Goal: Transaction & Acquisition: Purchase product/service

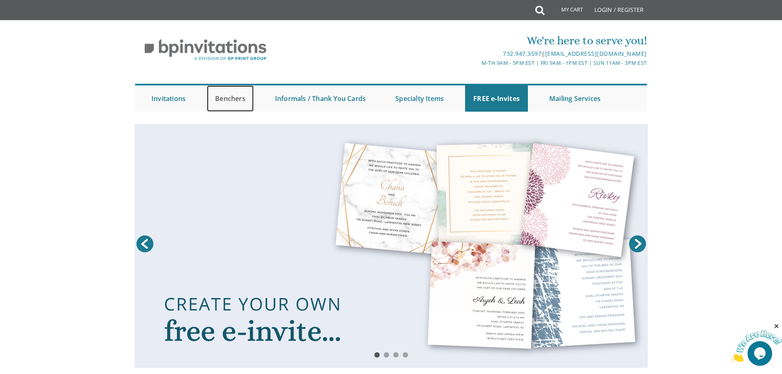
click at [224, 97] on link "Benchers" at bounding box center [230, 98] width 47 height 26
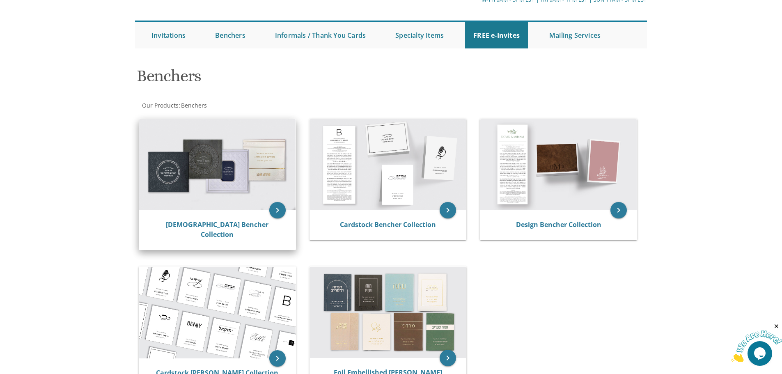
scroll to position [41, 0]
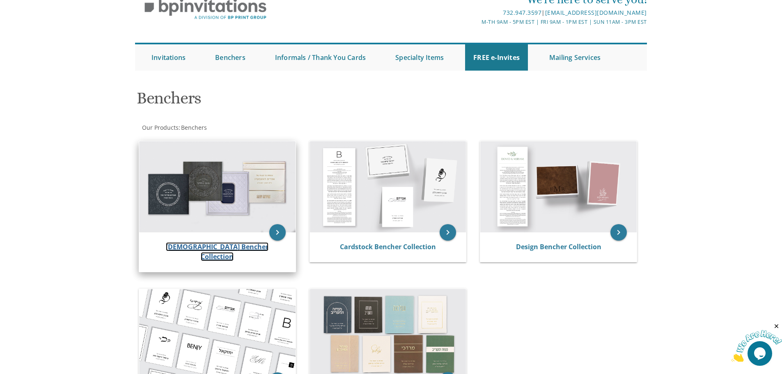
click at [224, 246] on link "[DEMOGRAPHIC_DATA] Bencher Collection" at bounding box center [217, 251] width 103 height 19
click at [225, 246] on link "[DEMOGRAPHIC_DATA] Bencher Collection" at bounding box center [217, 251] width 103 height 19
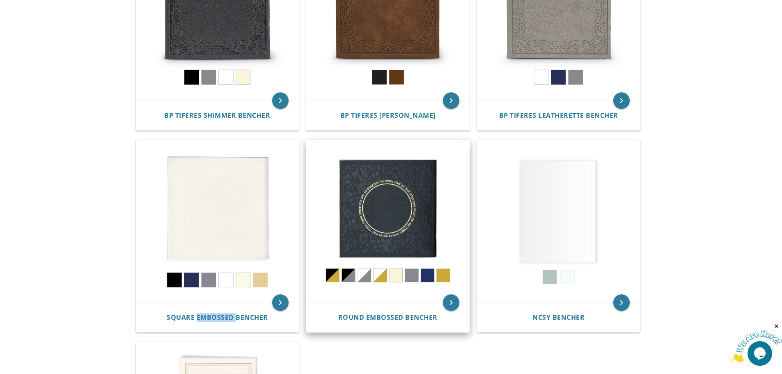
scroll to position [205, 0]
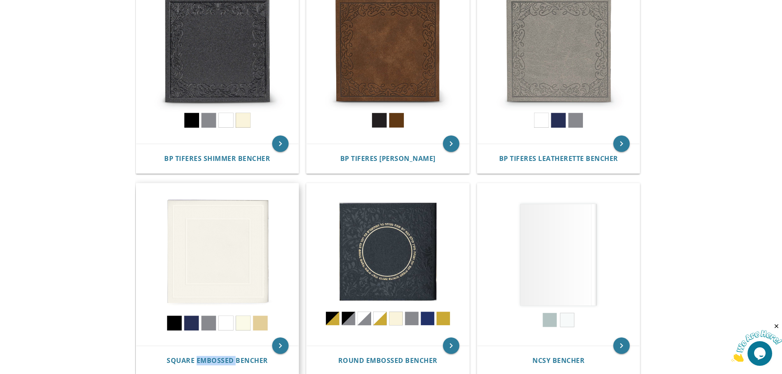
click at [216, 252] on img at bounding box center [217, 265] width 163 height 163
click at [226, 253] on img at bounding box center [217, 265] width 163 height 163
click at [241, 252] on img at bounding box center [217, 265] width 163 height 163
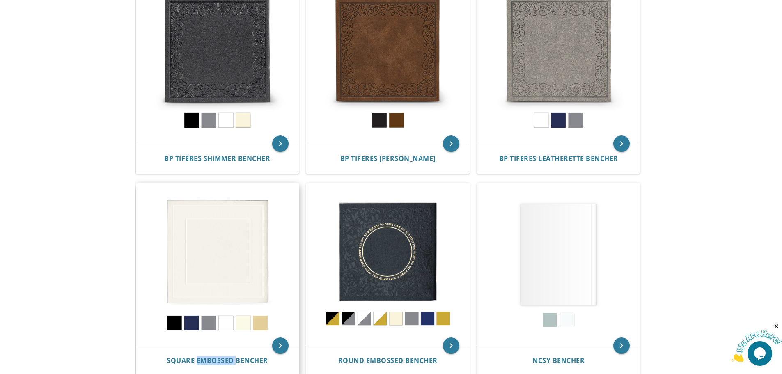
click at [240, 252] on img at bounding box center [217, 265] width 163 height 163
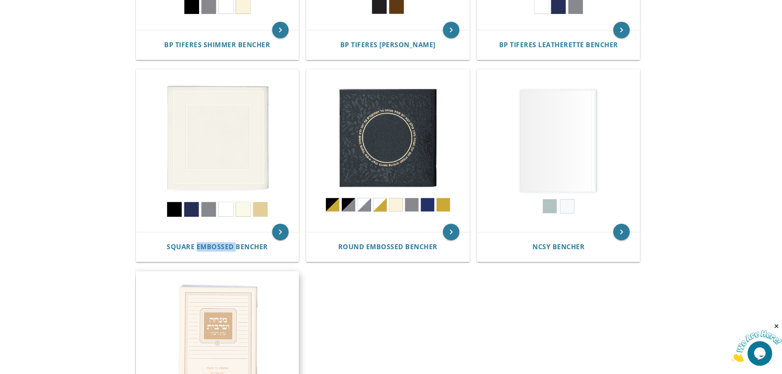
scroll to position [328, 0]
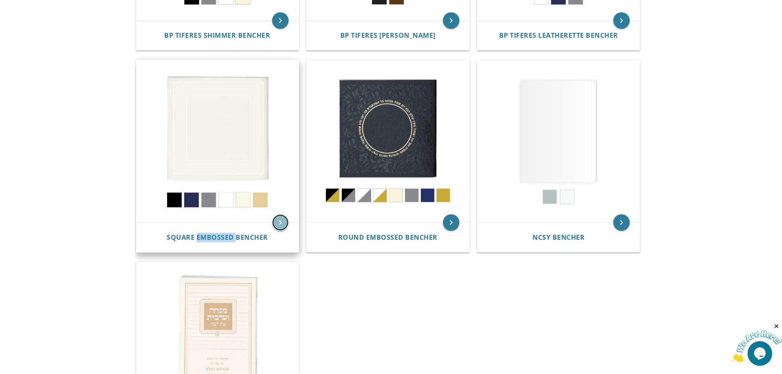
click at [280, 223] on icon "keyboard_arrow_right" at bounding box center [280, 222] width 16 height 16
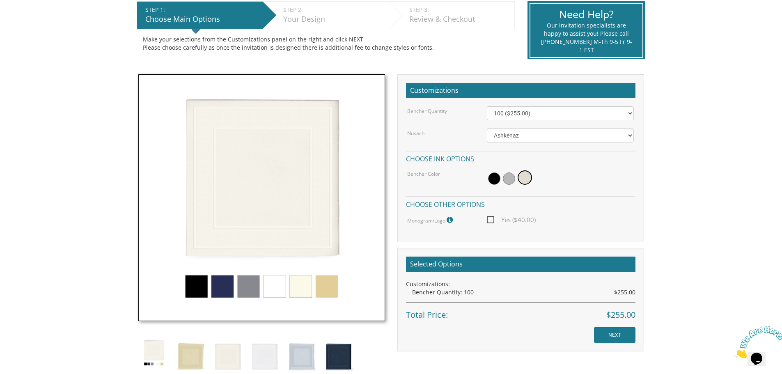
scroll to position [164, 0]
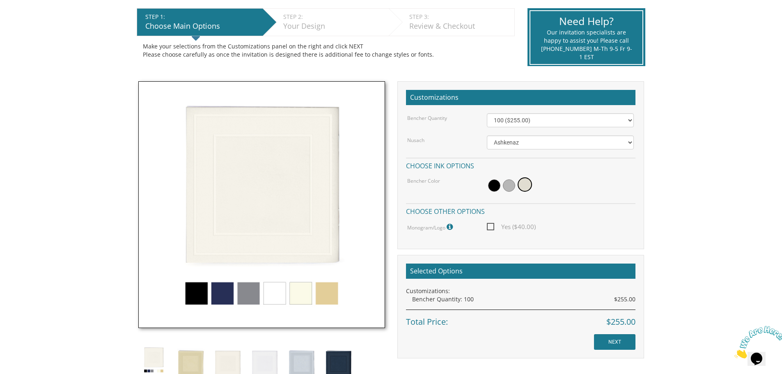
click at [276, 293] on img at bounding box center [261, 204] width 247 height 247
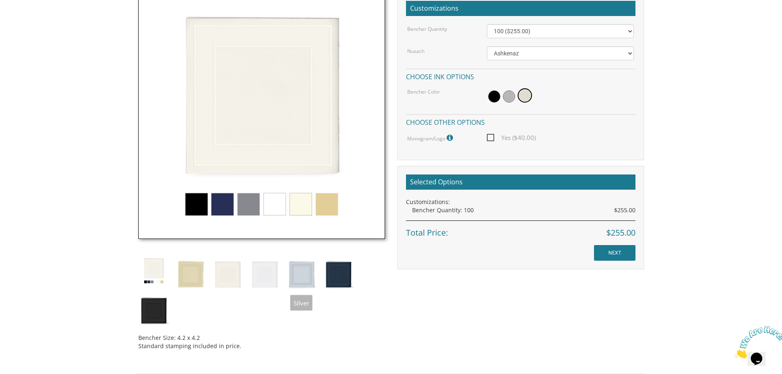
scroll to position [287, 0]
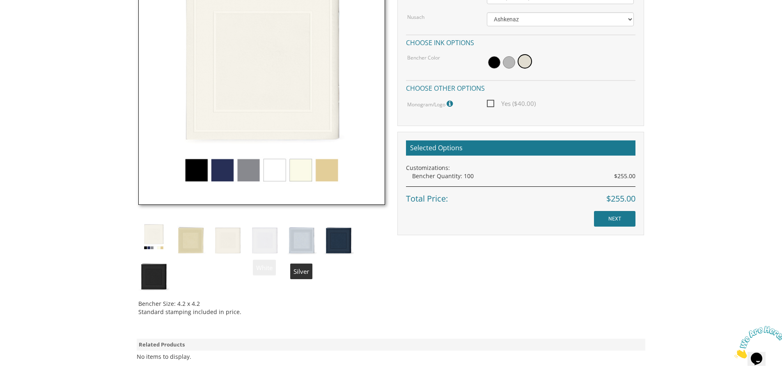
click at [306, 241] on img at bounding box center [301, 239] width 31 height 36
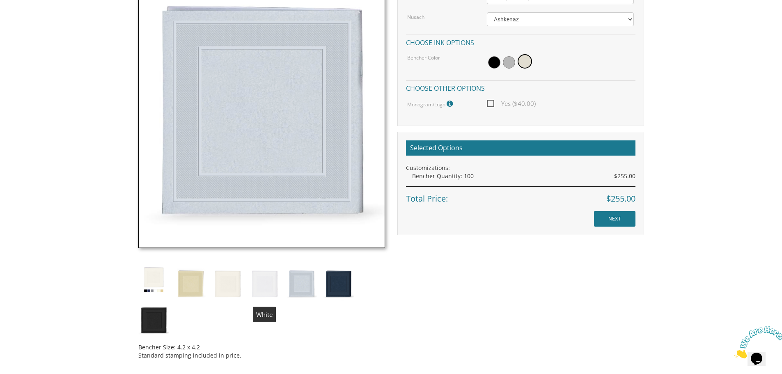
click at [266, 284] on img at bounding box center [264, 282] width 31 height 36
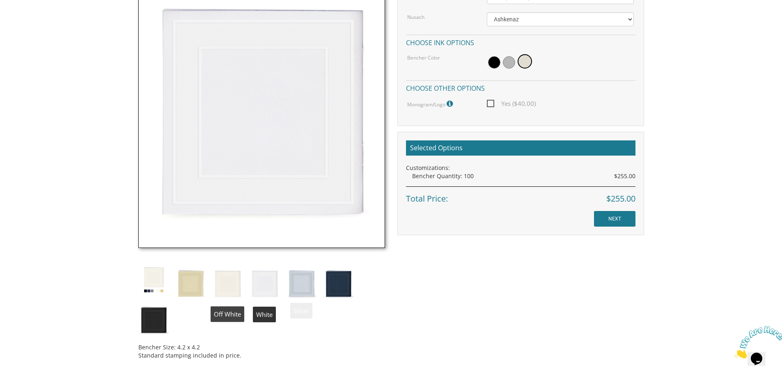
click at [229, 288] on img at bounding box center [227, 282] width 31 height 36
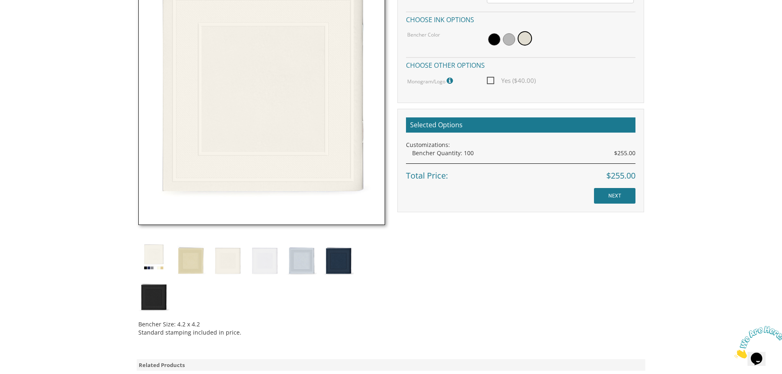
scroll to position [82, 0]
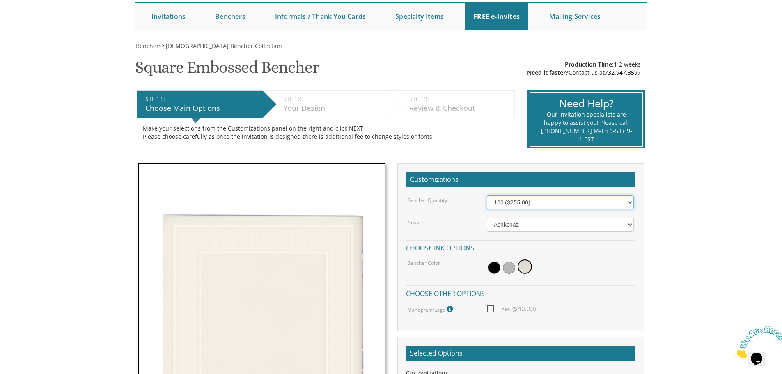
click at [628, 200] on select "100 ($255.00) 200 ($510.00) 300 ($765.00) 400 ($1,020.00) 500 ($1,275.00)" at bounding box center [560, 202] width 147 height 14
click at [754, 195] on body "My Cart {{shoppingcart.totalQuantityDisplay}} Total: {{shoppingcart.subtotal}} …" at bounding box center [391, 353] width 782 height 871
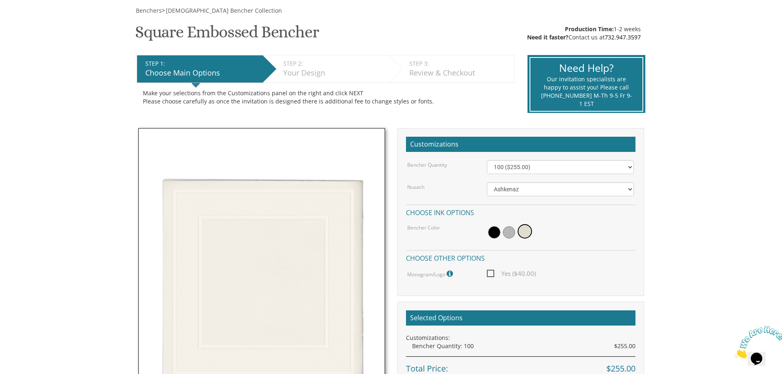
scroll to position [164, 0]
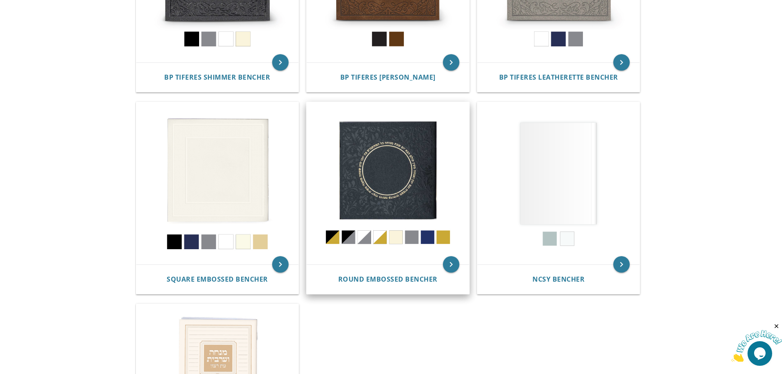
scroll to position [164, 0]
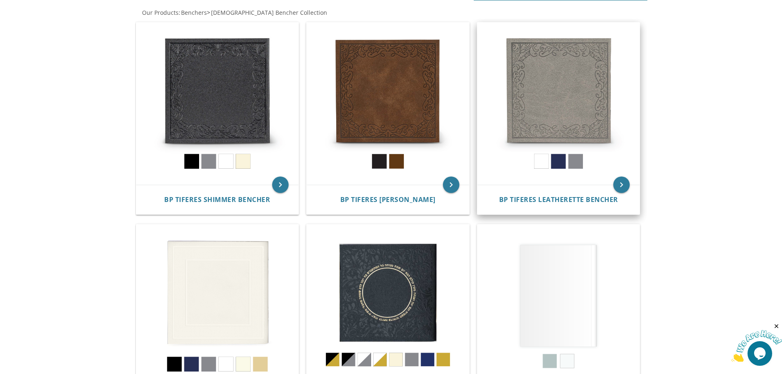
click at [538, 93] on img at bounding box center [558, 104] width 163 height 163
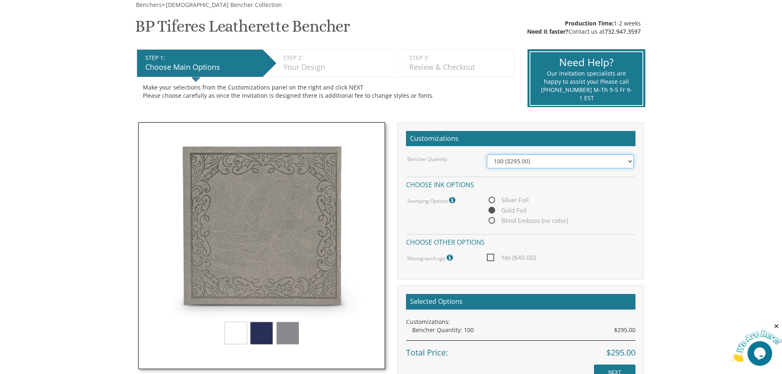
click at [631, 160] on select "100 ($295.00) 200 ($590.00) 300 ($885.00) 400 ($1,180.00) 500 ($1,475.00)" at bounding box center [560, 161] width 147 height 14
click at [492, 219] on span "Blind Emboss (no color)" at bounding box center [527, 221] width 81 height 10
click at [492, 219] on input "Blind Emboss (no color)" at bounding box center [489, 220] width 5 height 5
radio input "true"
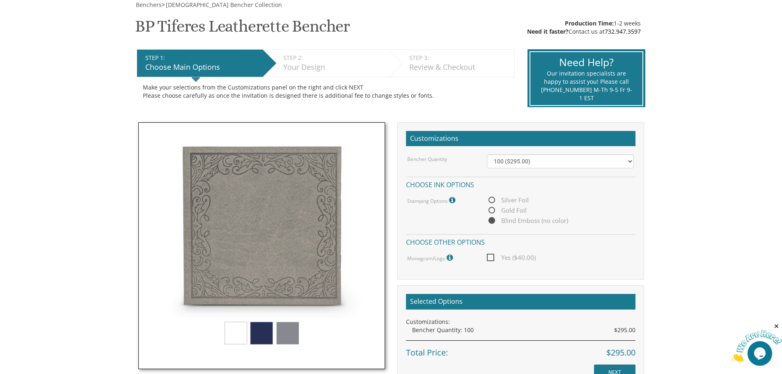
click at [496, 236] on div "Bencher Quantity 100 ($295.00) 200 ($590.00) 300 ($885.00) 400 ($1,180.00) 500 …" at bounding box center [520, 208] width 229 height 108
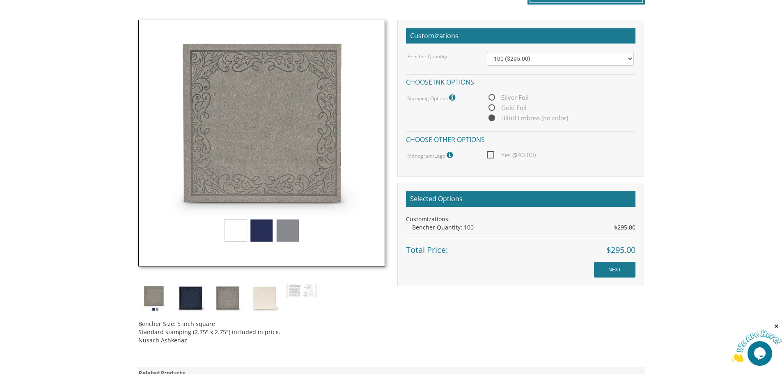
scroll to position [246, 0]
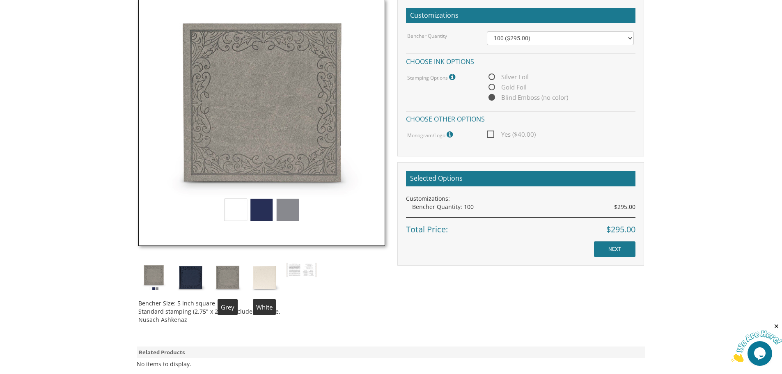
click at [256, 278] on img at bounding box center [264, 277] width 31 height 31
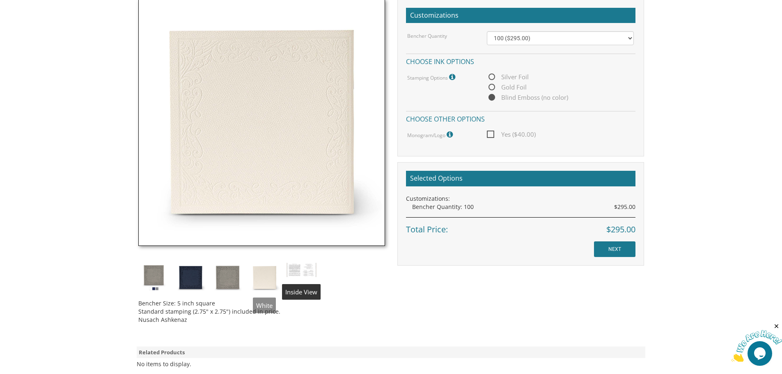
click at [308, 270] on img at bounding box center [301, 270] width 31 height 16
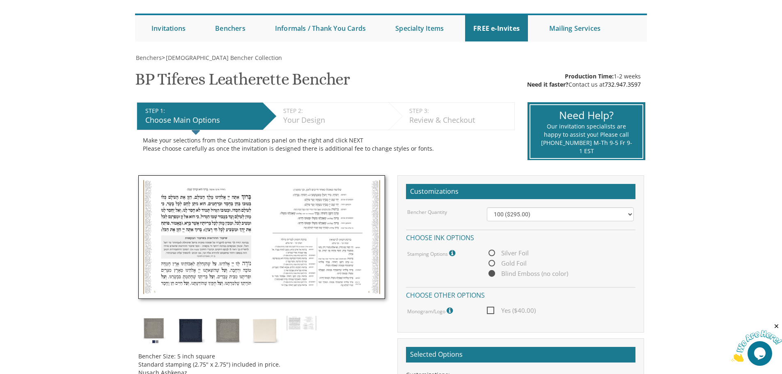
scroll to position [41, 0]
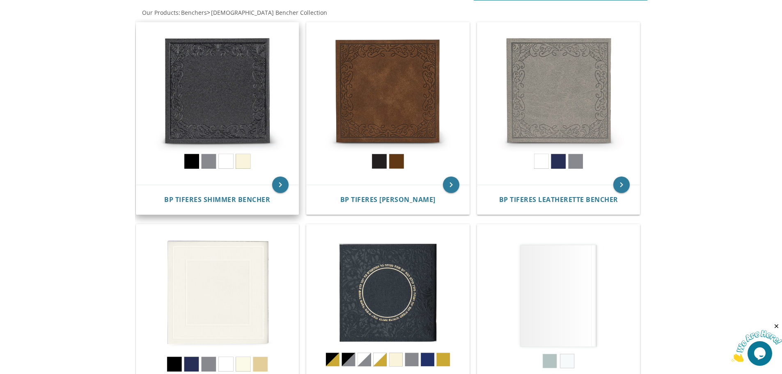
click at [214, 97] on img at bounding box center [217, 104] width 163 height 163
click at [281, 184] on icon "keyboard_arrow_right" at bounding box center [280, 185] width 16 height 16
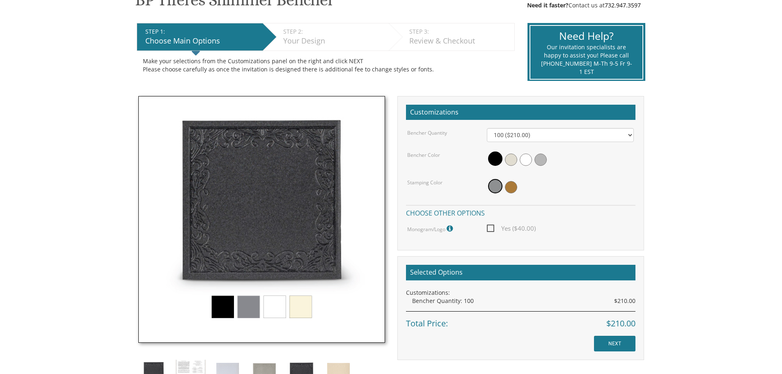
scroll to position [164, 0]
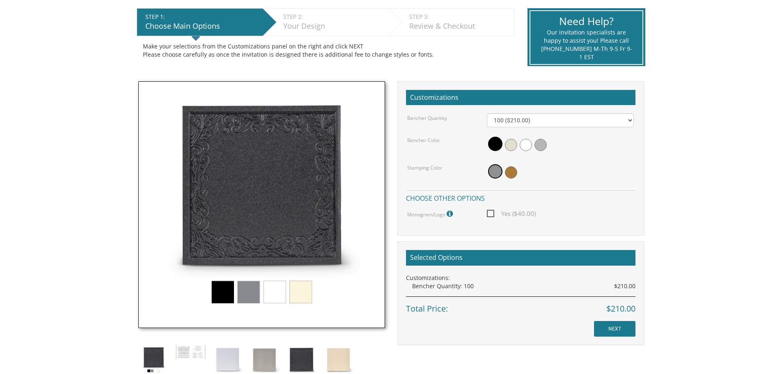
click at [276, 295] on img at bounding box center [261, 204] width 247 height 247
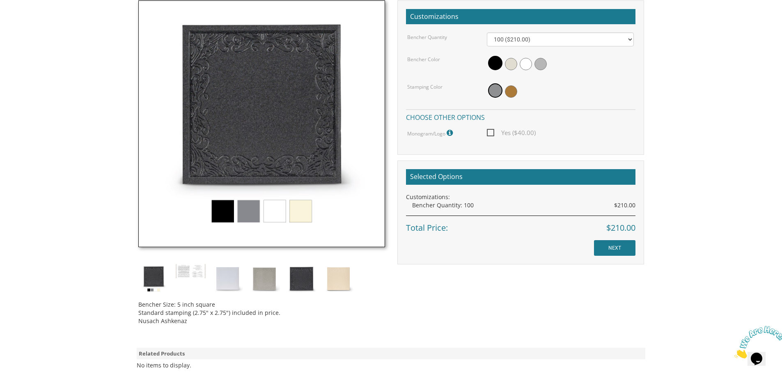
scroll to position [246, 0]
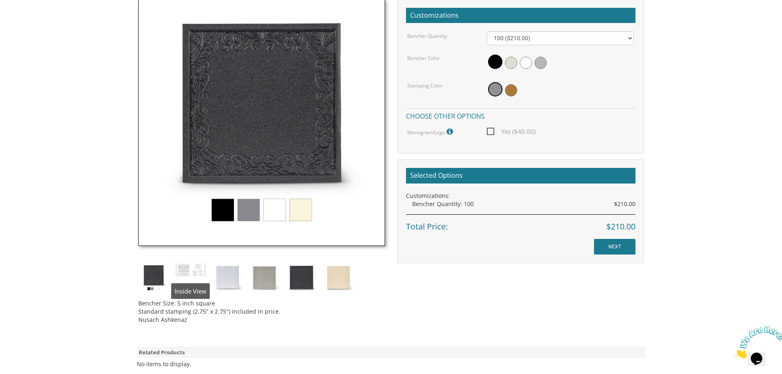
click at [191, 274] on img at bounding box center [190, 270] width 31 height 16
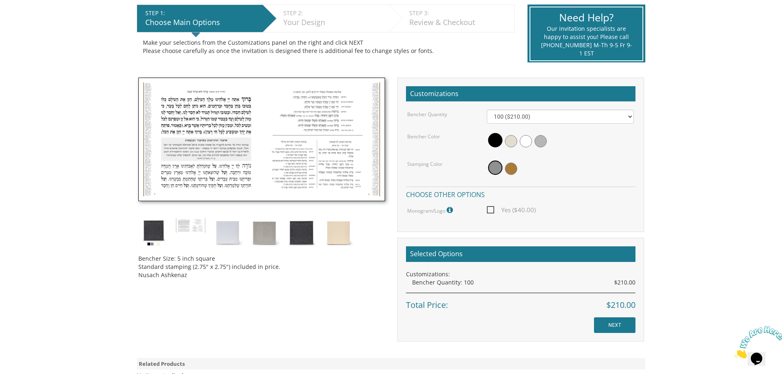
scroll to position [164, 0]
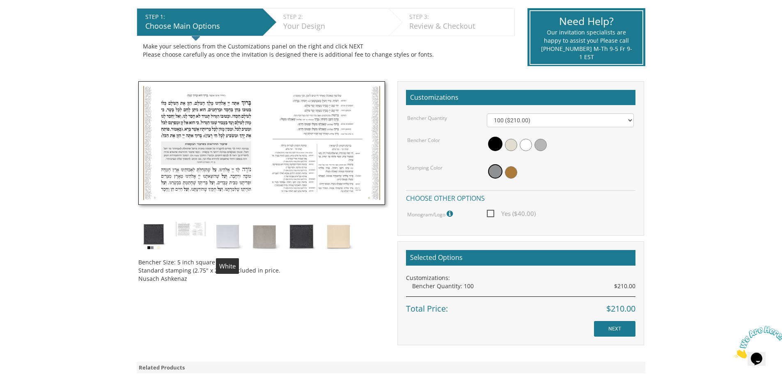
click at [225, 237] on img at bounding box center [227, 236] width 31 height 31
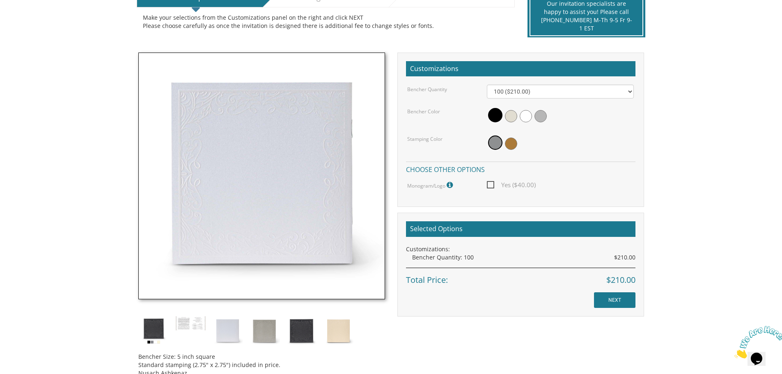
scroll to position [205, 0]
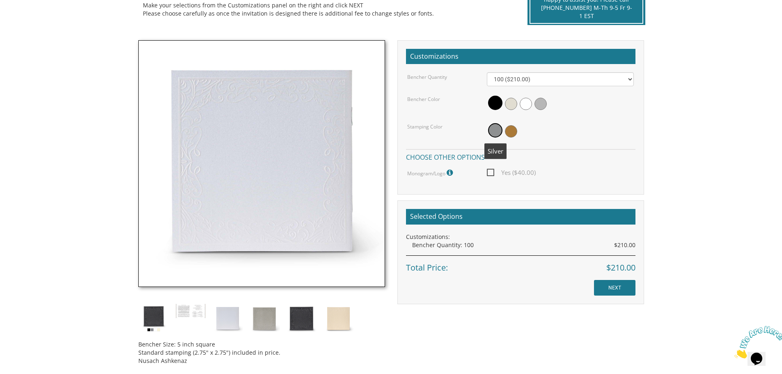
click at [495, 130] on span at bounding box center [495, 130] width 14 height 14
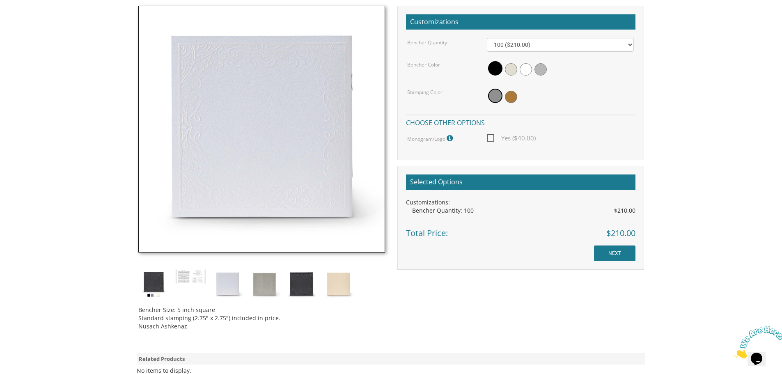
scroll to position [246, 0]
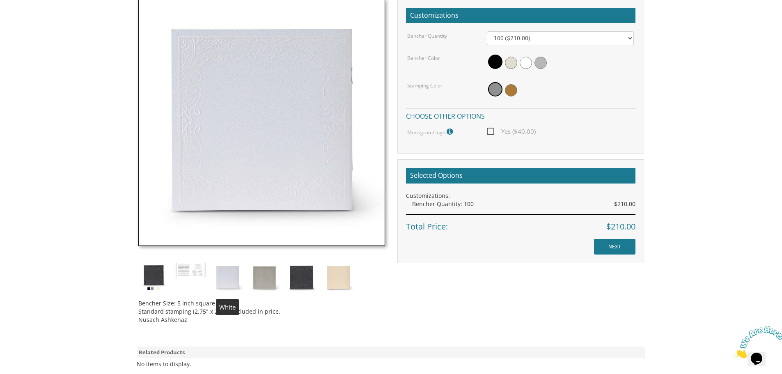
click at [228, 281] on img at bounding box center [227, 277] width 31 height 31
click at [272, 277] on img at bounding box center [264, 277] width 31 height 31
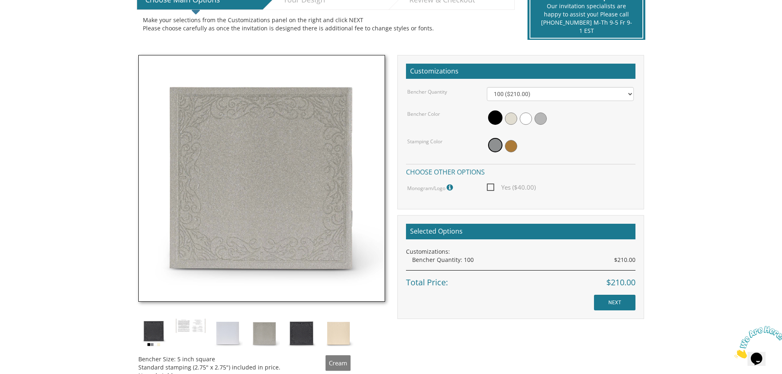
scroll to position [205, 0]
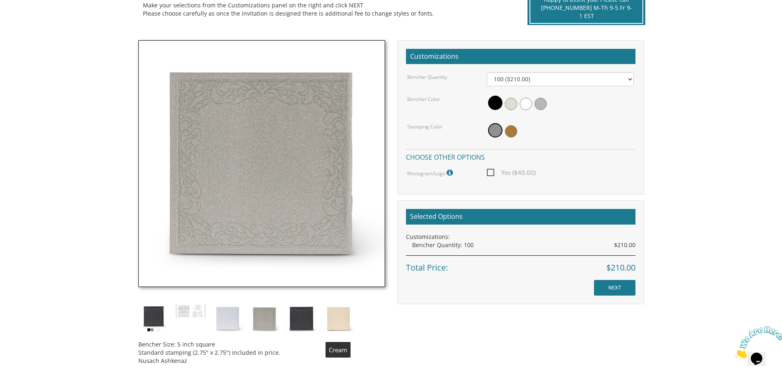
click at [337, 325] on img at bounding box center [338, 318] width 31 height 31
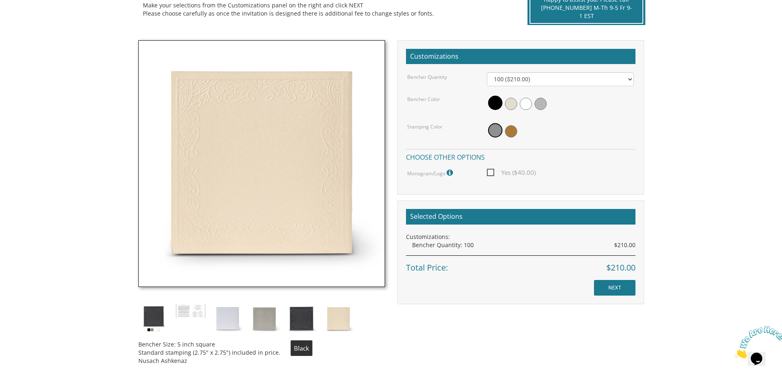
click at [299, 321] on img at bounding box center [301, 318] width 31 height 31
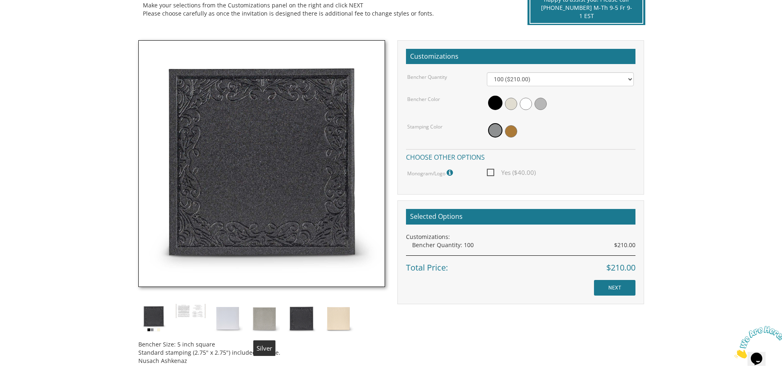
click at [264, 317] on img at bounding box center [264, 318] width 31 height 31
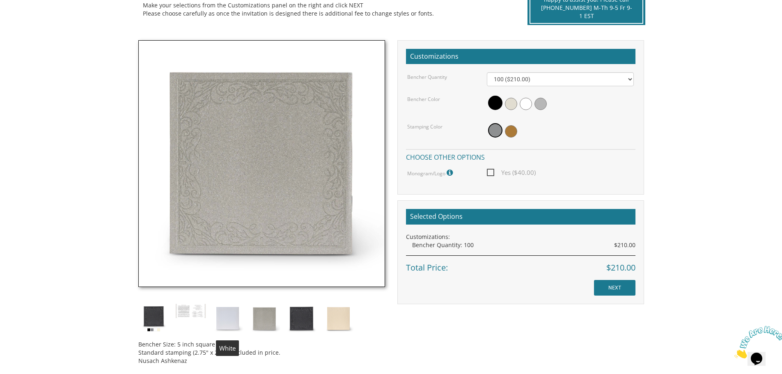
click at [228, 314] on img at bounding box center [227, 318] width 31 height 31
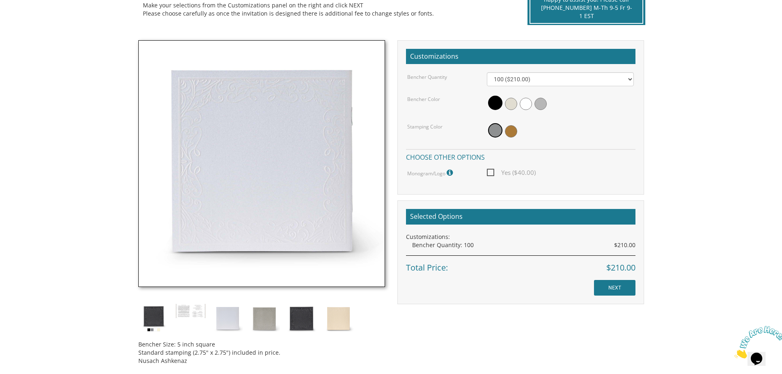
click at [153, 320] on img at bounding box center [153, 318] width 31 height 31
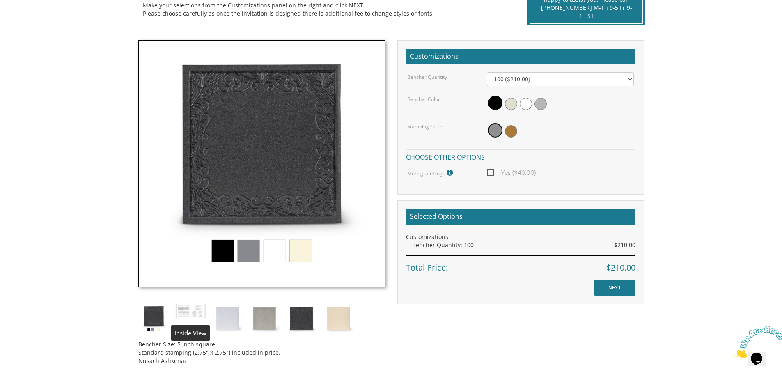
click at [193, 312] on img at bounding box center [190, 311] width 31 height 16
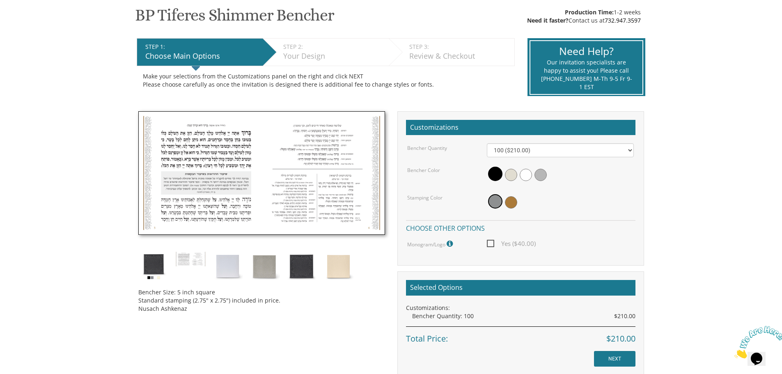
scroll to position [123, 0]
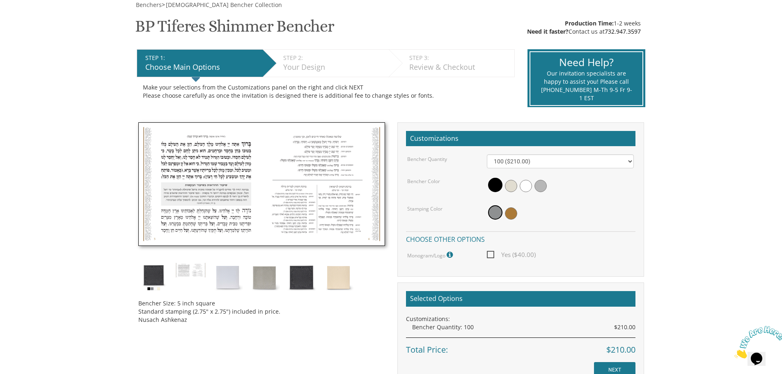
click at [270, 196] on img at bounding box center [261, 184] width 247 height 124
click at [271, 195] on img at bounding box center [261, 184] width 247 height 124
click at [229, 279] on img at bounding box center [227, 277] width 31 height 31
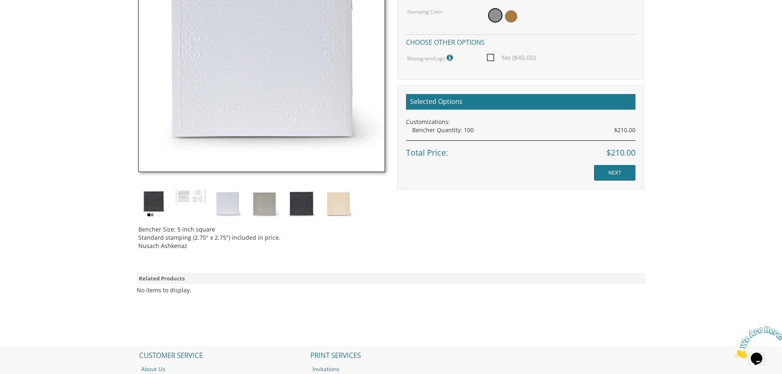
scroll to position [328, 0]
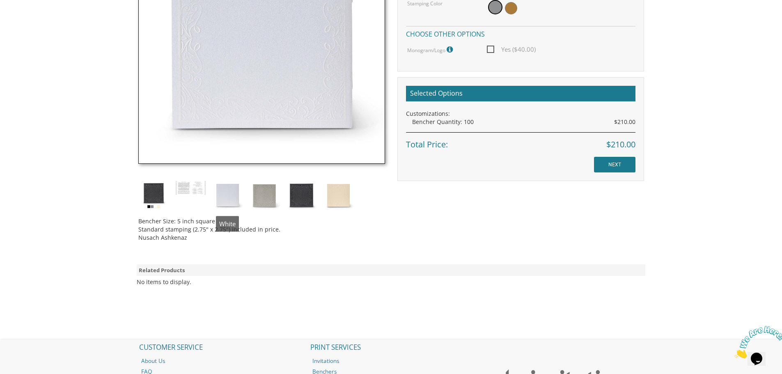
click at [231, 185] on img at bounding box center [227, 195] width 31 height 31
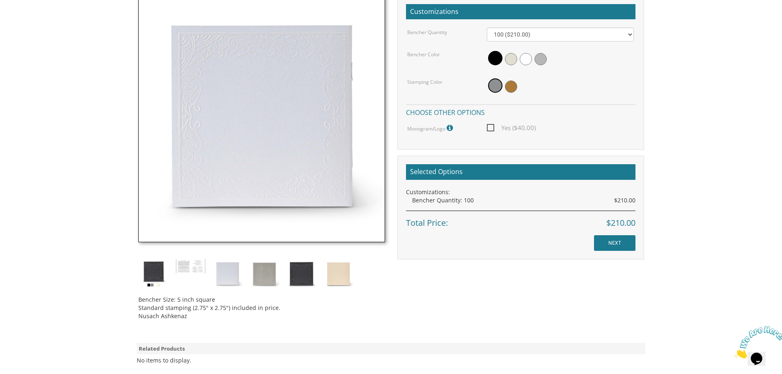
scroll to position [246, 0]
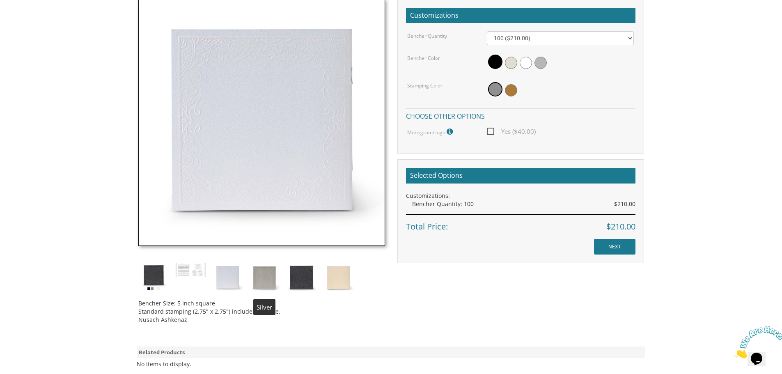
click at [264, 278] on img at bounding box center [264, 277] width 31 height 31
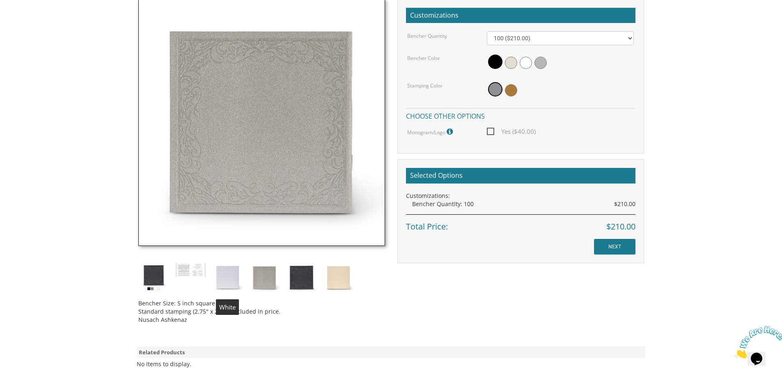
click at [223, 276] on img at bounding box center [227, 277] width 31 height 31
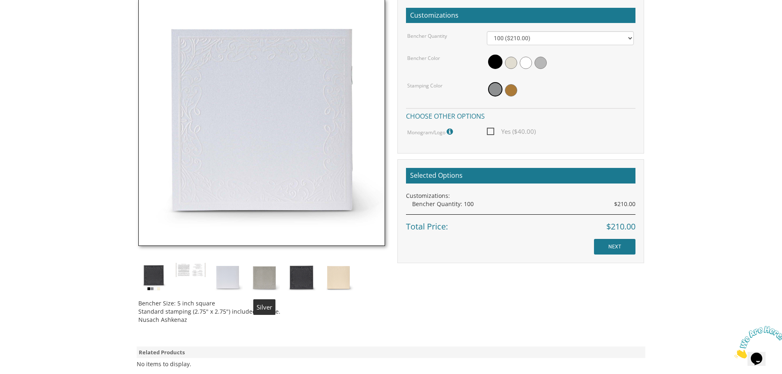
click at [268, 273] on img at bounding box center [264, 277] width 31 height 31
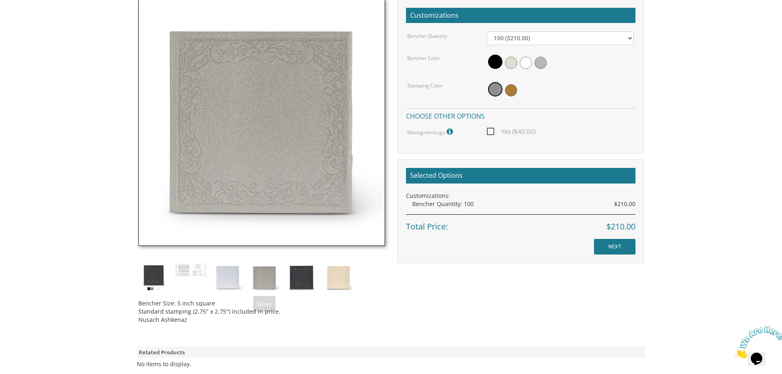
scroll to position [205, 0]
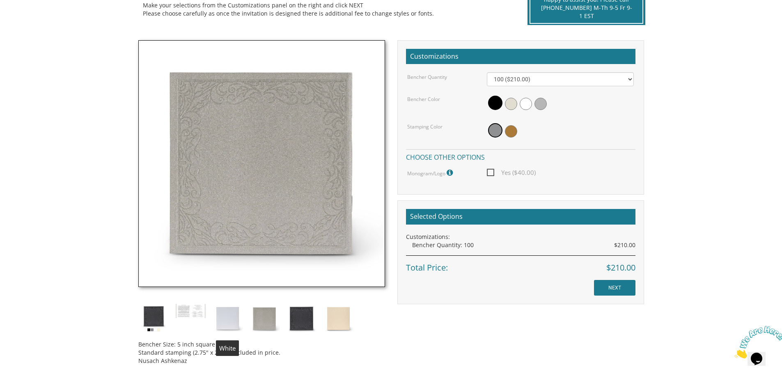
click at [227, 319] on img at bounding box center [227, 318] width 31 height 31
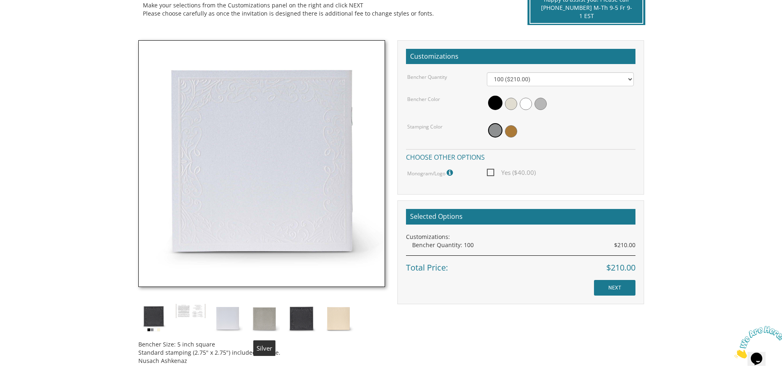
click at [260, 317] on img at bounding box center [264, 318] width 31 height 31
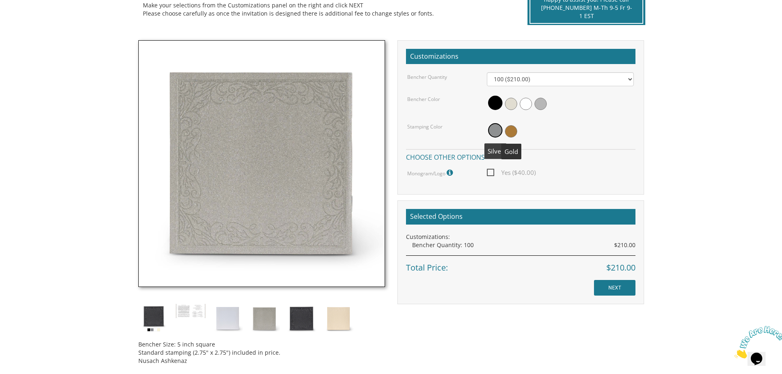
click at [493, 129] on span at bounding box center [495, 130] width 14 height 14
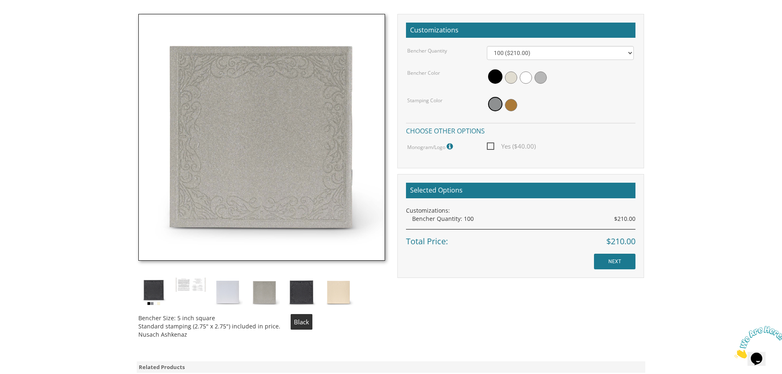
scroll to position [246, 0]
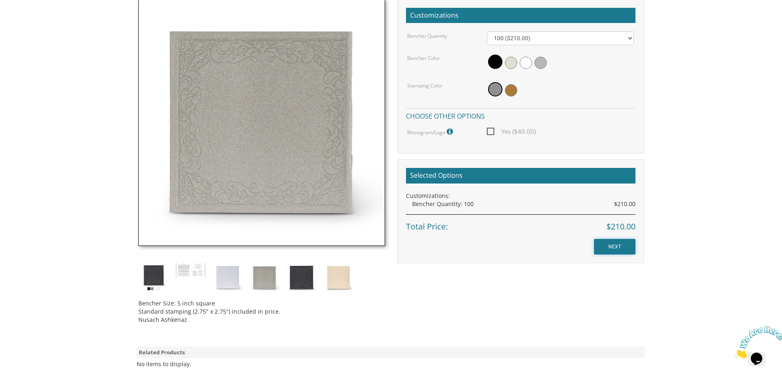
click at [616, 244] on input "NEXT" at bounding box center [614, 247] width 41 height 16
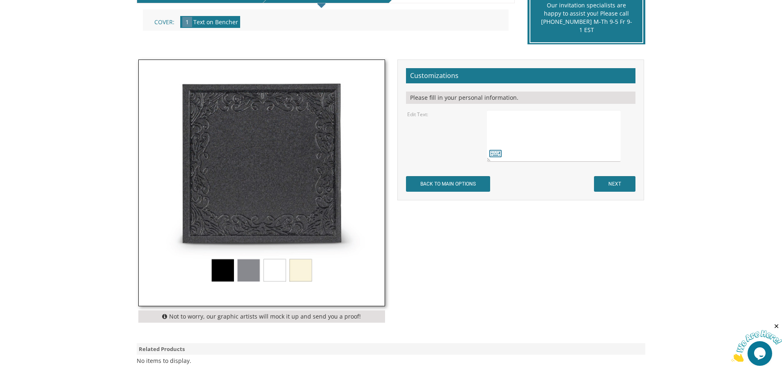
scroll to position [205, 0]
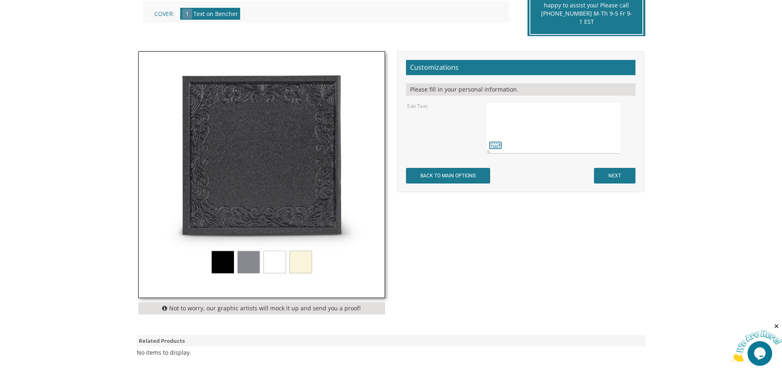
click at [249, 262] on img at bounding box center [262, 175] width 246 height 246
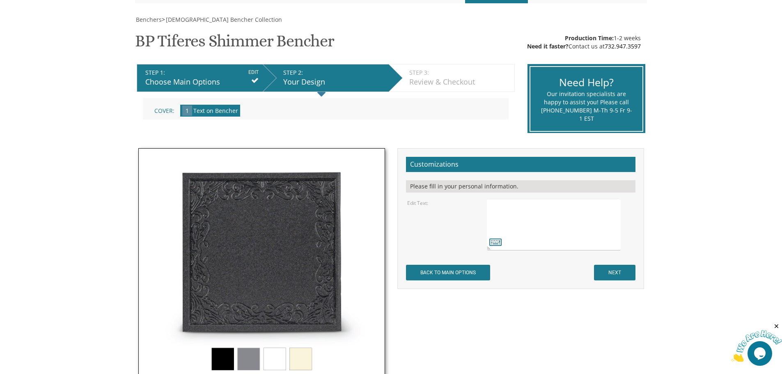
scroll to position [123, 0]
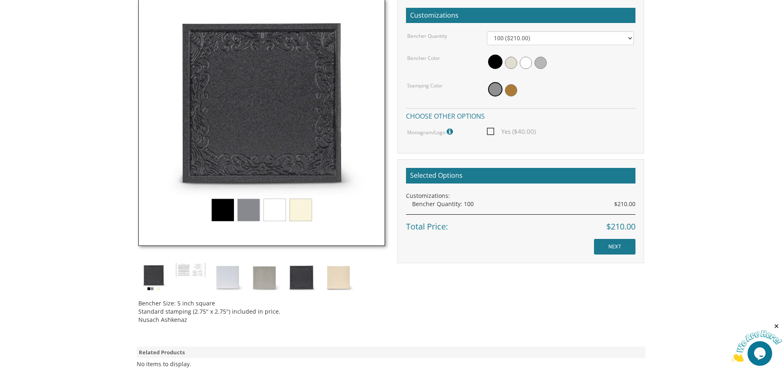
click at [249, 212] on img at bounding box center [261, 122] width 247 height 247
click at [261, 275] on img at bounding box center [264, 277] width 31 height 31
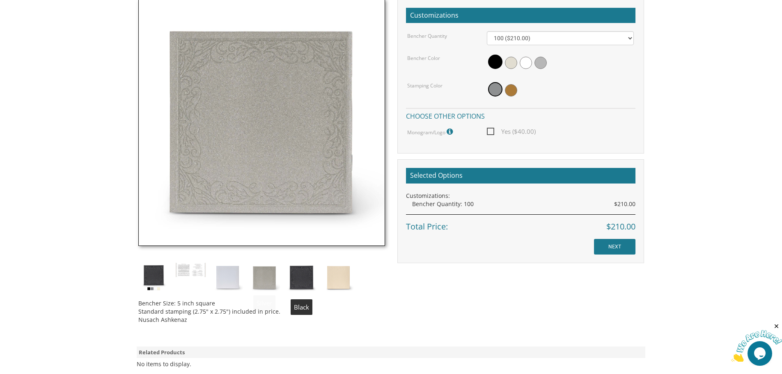
click at [302, 280] on img at bounding box center [301, 277] width 31 height 31
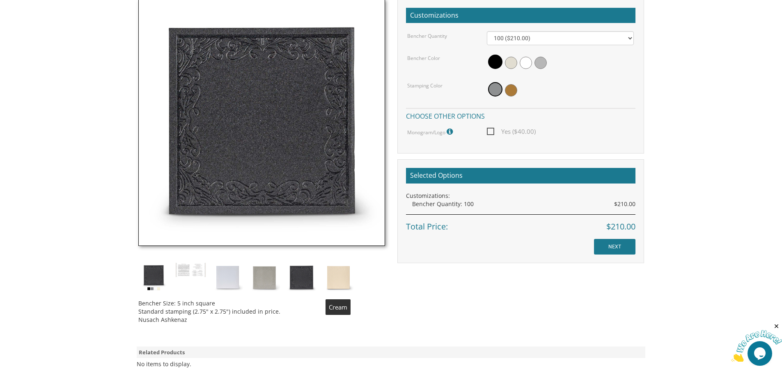
click at [336, 276] on img at bounding box center [338, 277] width 31 height 31
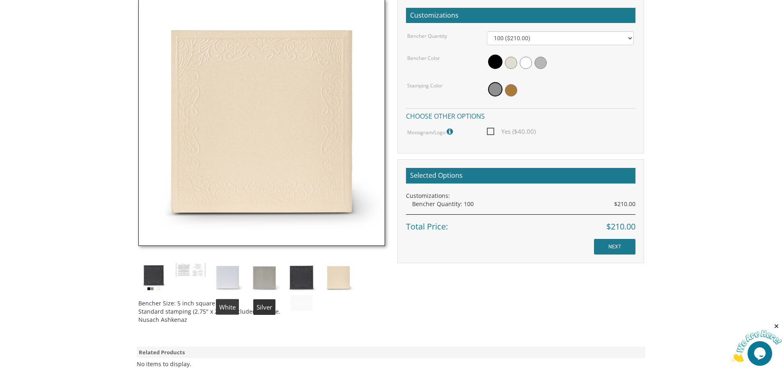
click at [232, 273] on img at bounding box center [227, 277] width 31 height 31
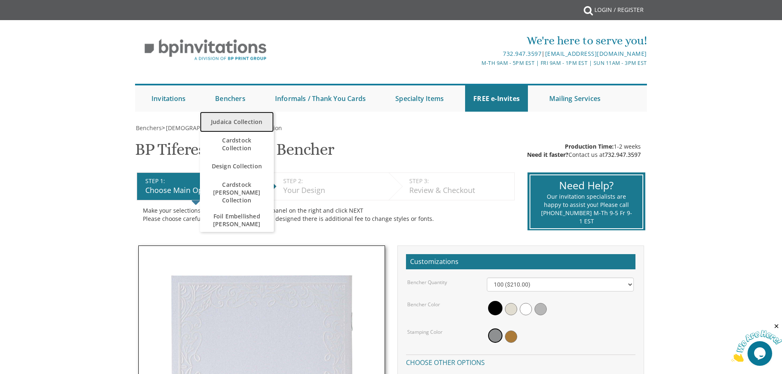
click at [233, 117] on link "Judaica Collection" at bounding box center [237, 122] width 74 height 21
